Goal: Navigation & Orientation: Find specific page/section

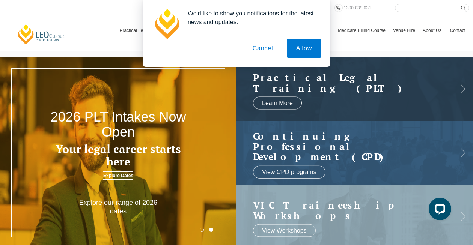
click at [267, 51] on button "Cancel" at bounding box center [262, 48] width 39 height 19
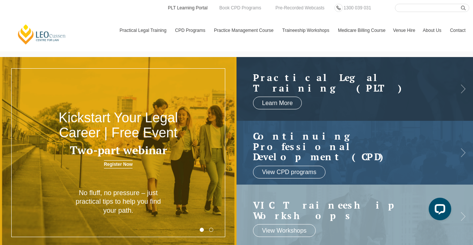
click at [196, 7] on link "PLT Learning Portal" at bounding box center [187, 8] width 41 height 8
